Goal: Complete application form

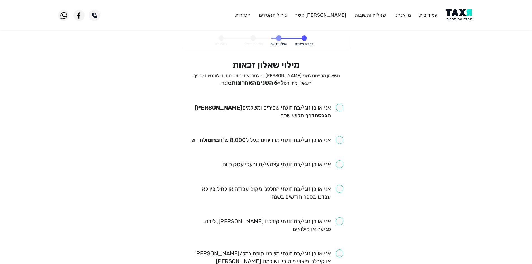
click at [341, 109] on input "checkbox" at bounding box center [266, 112] width 155 height 16
checkbox input "true"
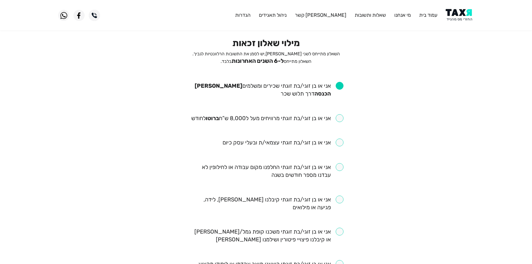
scroll to position [28, 0]
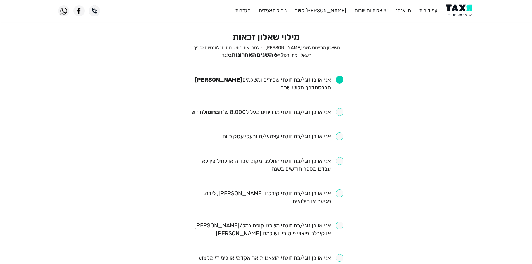
click at [295, 113] on input "checkbox" at bounding box center [267, 112] width 152 height 8
checkbox input "true"
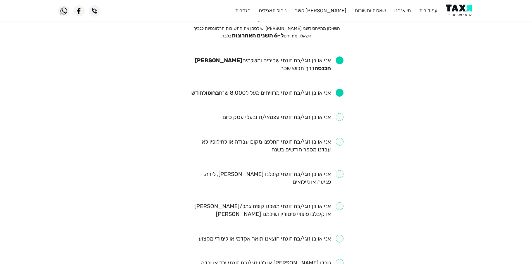
scroll to position [56, 0]
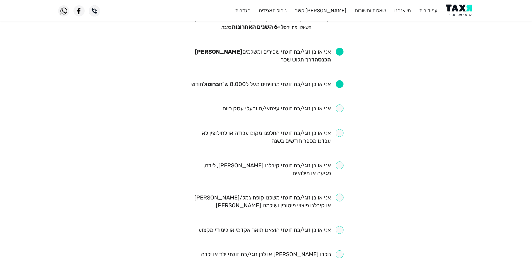
click at [322, 130] on input "checkbox" at bounding box center [266, 137] width 155 height 16
checkbox input "true"
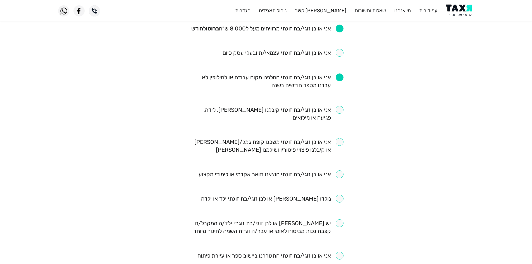
scroll to position [112, 0]
click at [314, 110] on input "checkbox" at bounding box center [266, 114] width 155 height 16
checkbox input "true"
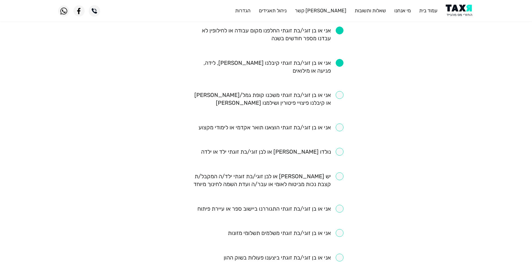
scroll to position [168, 0]
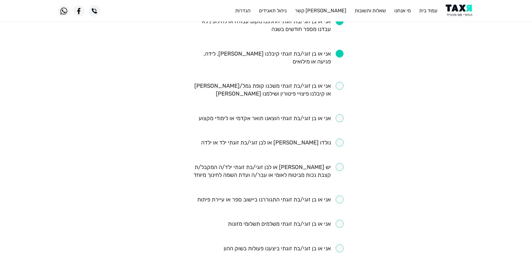
click at [249, 84] on input "checkbox" at bounding box center [266, 90] width 155 height 16
checkbox input "true"
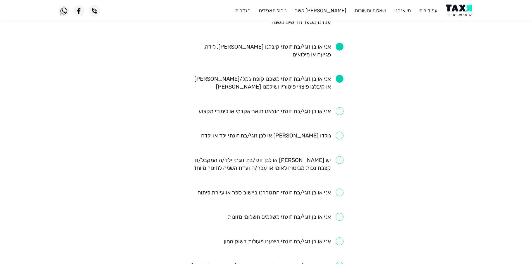
scroll to position [195, 0]
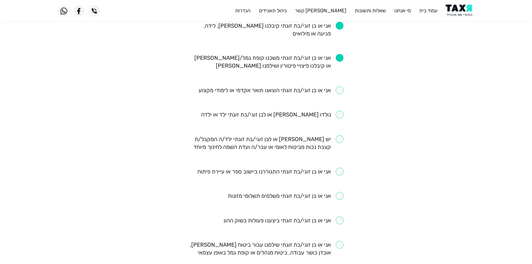
click at [343, 117] on input "checkbox" at bounding box center [272, 115] width 142 height 8
checkbox input "true"
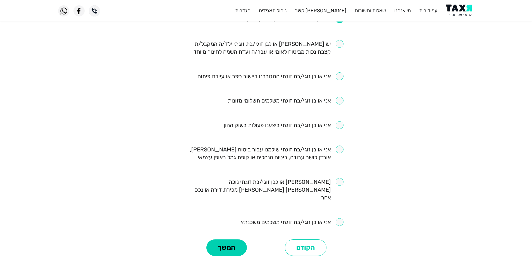
scroll to position [307, 0]
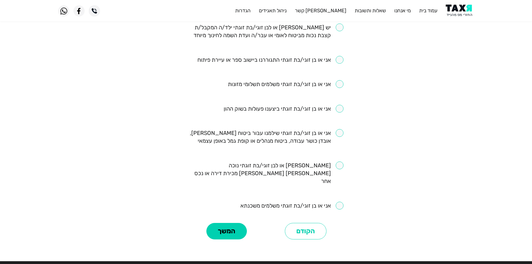
click at [343, 132] on input "checkbox" at bounding box center [266, 137] width 155 height 16
checkbox input "true"
click at [341, 202] on input "checkbox" at bounding box center [291, 206] width 103 height 8
checkbox input "true"
click at [238, 223] on button "המשך" at bounding box center [226, 231] width 40 height 17
